Goal: Information Seeking & Learning: Check status

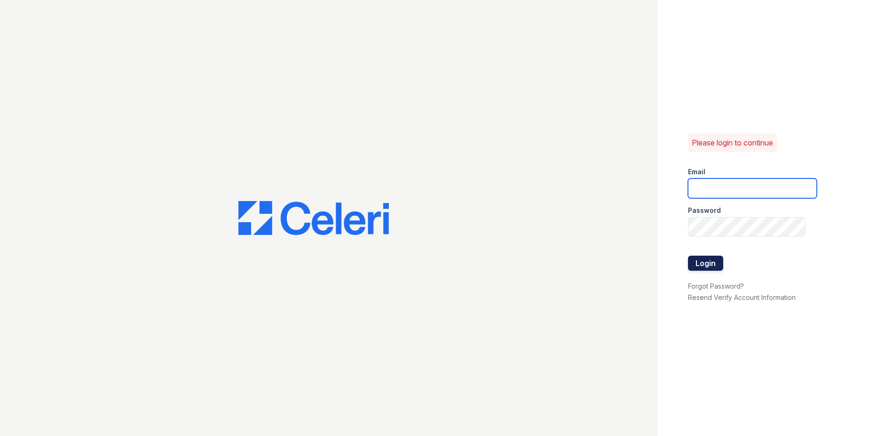
type input "Renewowingsmills@trinity-pm.com"
click at [701, 262] on button "Login" at bounding box center [705, 262] width 35 height 15
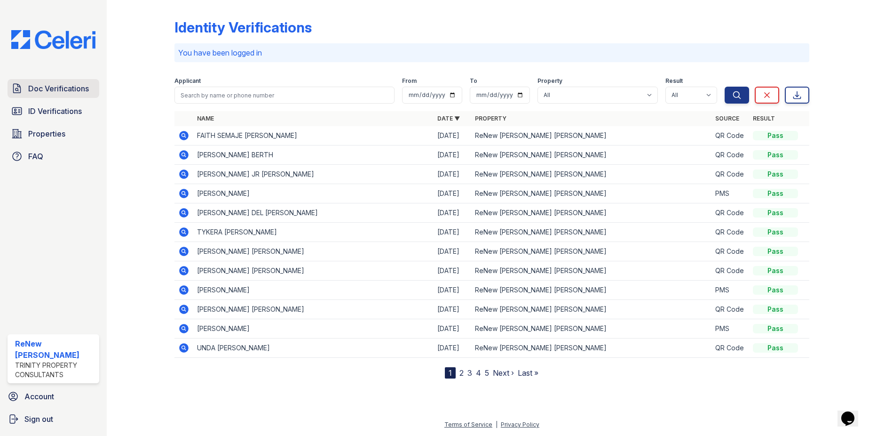
click at [63, 88] on span "Doc Verifications" at bounding box center [58, 88] width 61 height 11
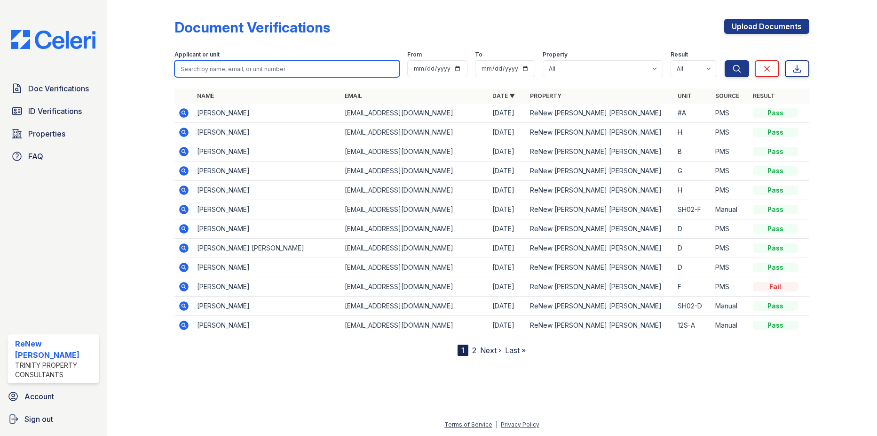
click at [311, 71] on input "search" at bounding box center [287, 68] width 225 height 17
type input "[PERSON_NAME]"
click at [725, 60] on button "Search" at bounding box center [737, 68] width 24 height 17
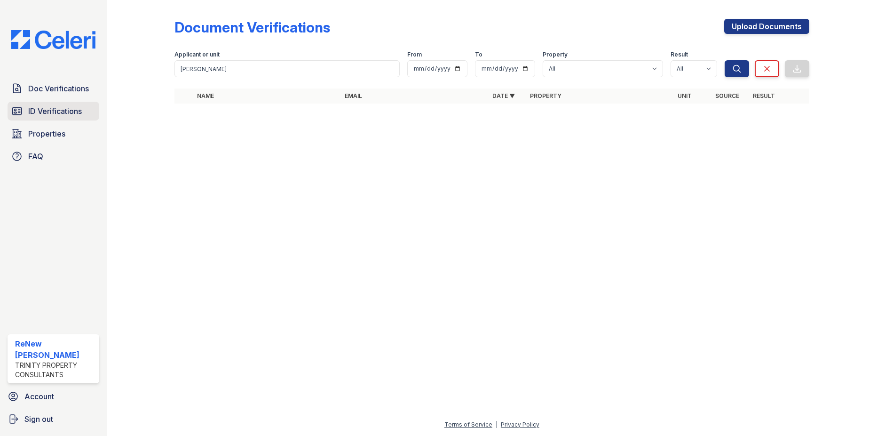
click at [54, 110] on span "ID Verifications" at bounding box center [55, 110] width 54 height 11
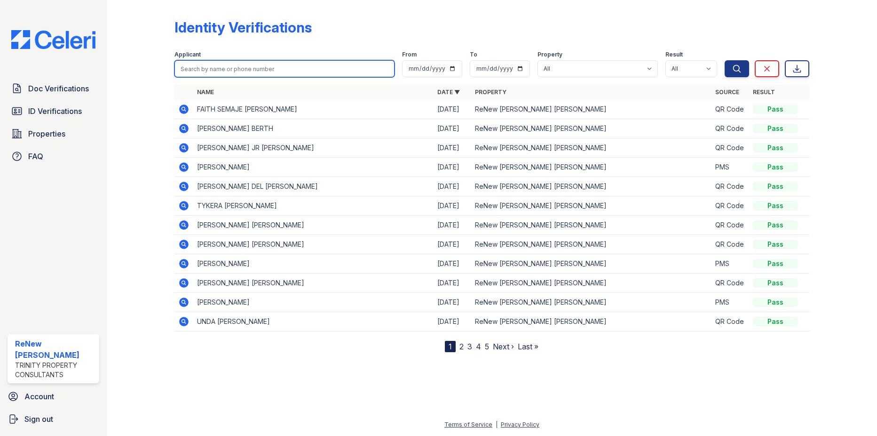
click at [248, 73] on input "search" at bounding box center [285, 68] width 220 height 17
type input "[PERSON_NAME]"
click at [725, 60] on button "Search" at bounding box center [737, 68] width 24 height 17
